Goal: Information Seeking & Learning: Find specific fact

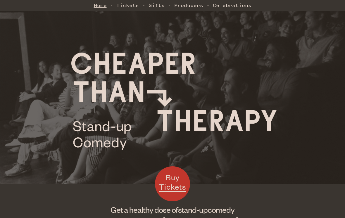
click at [96, 11] on link "Home" at bounding box center [100, 5] width 13 height 12
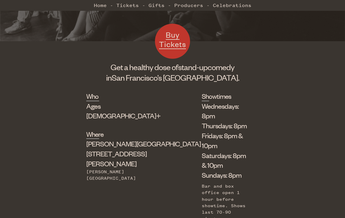
scroll to position [143, 0]
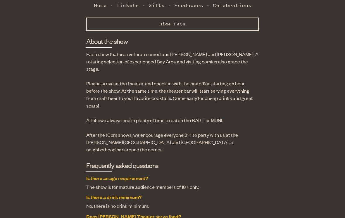
scroll to position [355, 0]
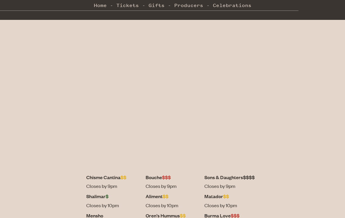
scroll to position [118, 0]
click at [101, 193] on dt "Shalimar $" at bounding box center [113, 196] width 55 height 7
click at [107, 205] on dd "Closes by 10pm" at bounding box center [113, 205] width 55 height 7
click at [105, 196] on dt "Shalimar $" at bounding box center [113, 196] width 55 height 7
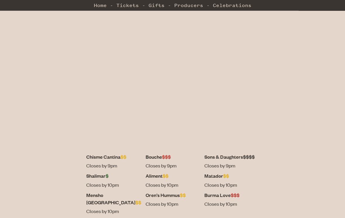
scroll to position [139, 0]
